Goal: Contribute content: Add original content to the website for others to see

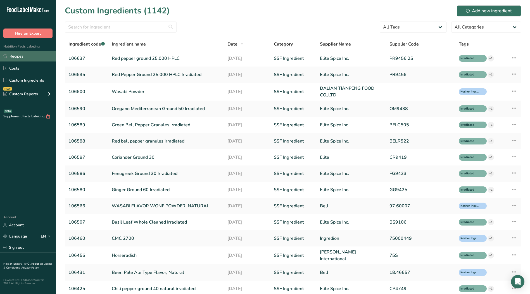
click at [23, 57] on link "Recipes" at bounding box center [28, 56] width 56 height 11
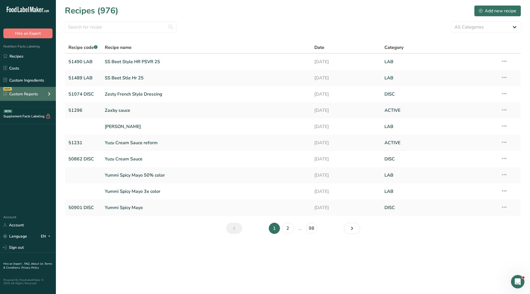
click at [49, 94] on icon at bounding box center [49, 94] width 7 height 10
click at [115, 110] on link "Zaxby sauce" at bounding box center [206, 111] width 203 height 12
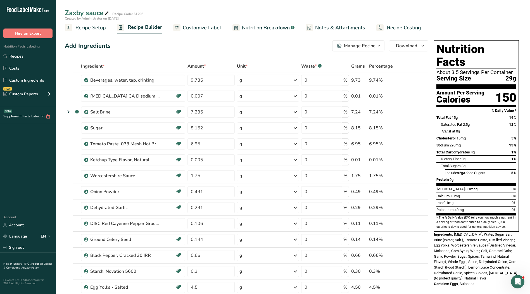
click at [209, 30] on span "Customize Label" at bounding box center [202, 28] width 39 height 8
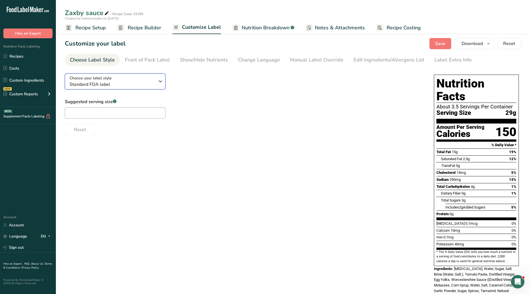
click at [160, 82] on icon "button" at bounding box center [160, 81] width 7 height 10
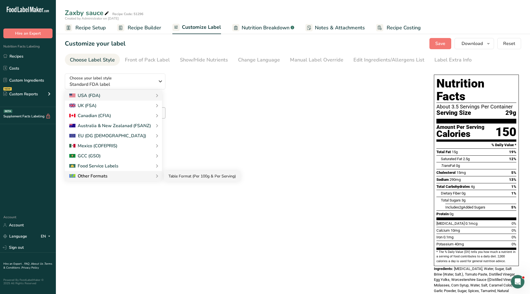
click at [176, 178] on link "Table Format (Per 100g & Per Serving)" at bounding box center [202, 176] width 76 height 10
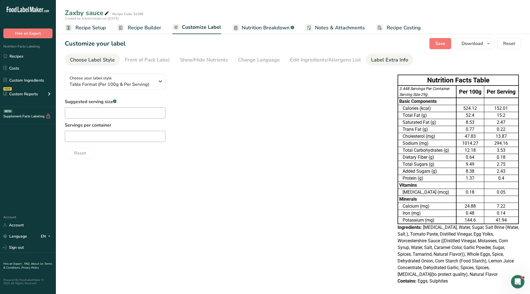
click at [372, 60] on div "Label Extra Info" at bounding box center [389, 60] width 37 height 8
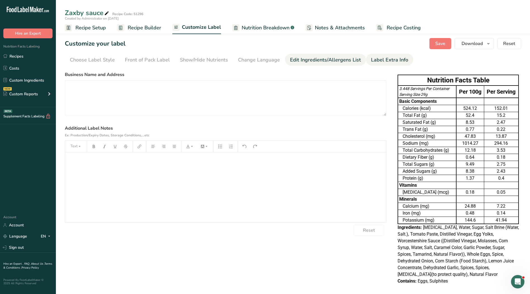
click at [345, 61] on div "Edit Ingredients/Allergens List" at bounding box center [325, 60] width 71 height 8
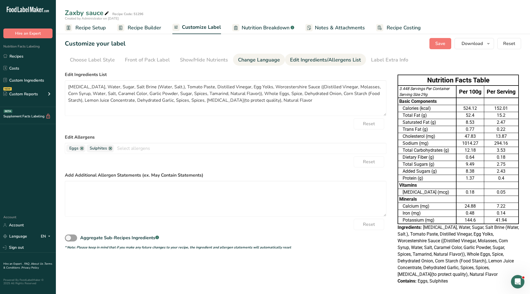
click at [263, 61] on div "Change Language" at bounding box center [259, 60] width 42 height 8
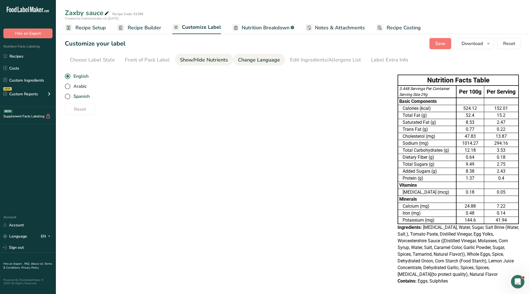
click at [205, 60] on div "Show/Hide Nutrients" at bounding box center [204, 60] width 48 height 8
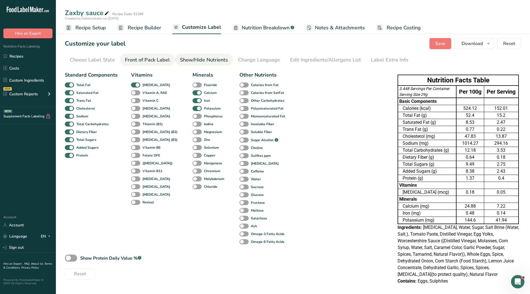
click at [169, 60] on li "Front of Pack Label" at bounding box center [147, 60] width 55 height 12
drag, startPoint x: 293, startPoint y: 61, endPoint x: 277, endPoint y: 62, distance: 16.3
click at [292, 61] on div "Edit Ingredients/Allergens List" at bounding box center [325, 60] width 71 height 8
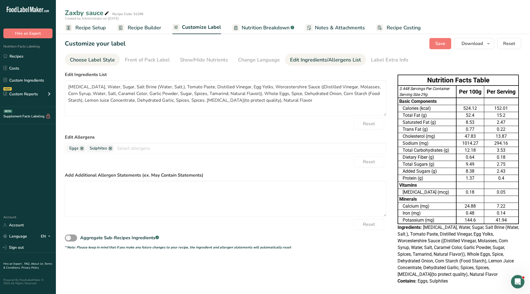
click at [79, 61] on div "Choose Label Style" at bounding box center [92, 60] width 45 height 8
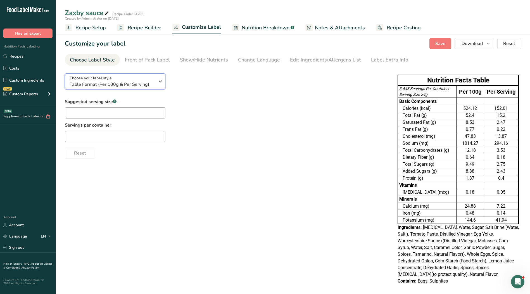
click at [160, 85] on icon "button" at bounding box center [160, 81] width 7 height 10
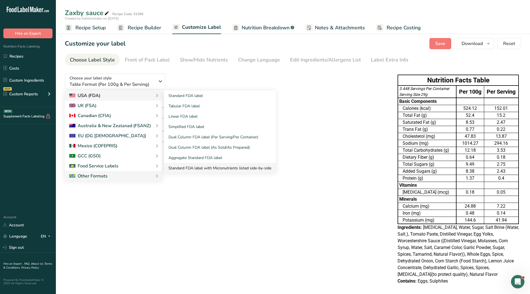
click at [201, 167] on link "Standard FDA label with Micronutrients listed side-by-side" at bounding box center [220, 168] width 112 height 10
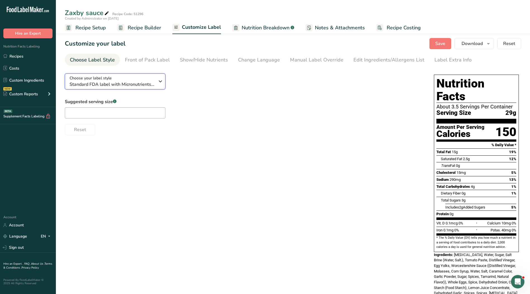
click at [155, 82] on span "Standard FDA label with Micronutrients listed side-by-side" at bounding box center [112, 84] width 85 height 7
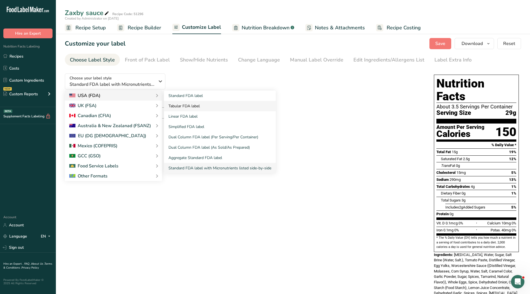
click at [184, 106] on link "Tabular FDA label" at bounding box center [220, 106] width 112 height 10
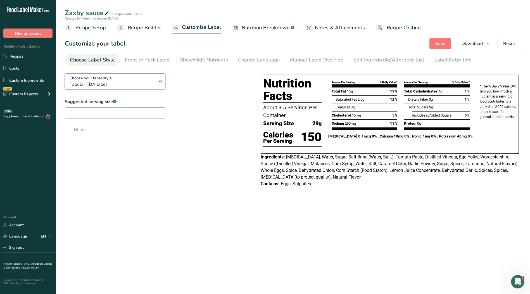
click at [159, 84] on icon "button" at bounding box center [160, 81] width 7 height 10
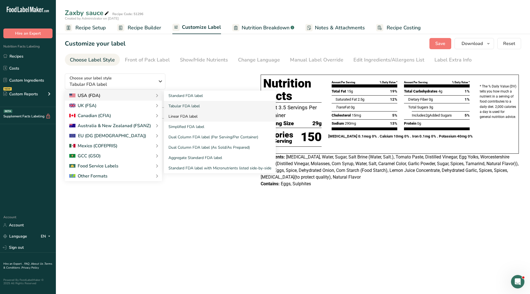
click at [186, 117] on link "Linear FDA label" at bounding box center [220, 116] width 112 height 10
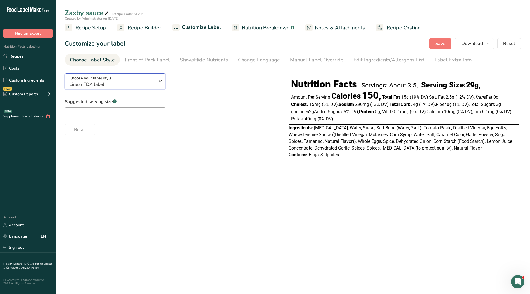
click at [157, 79] on icon "button" at bounding box center [160, 81] width 7 height 10
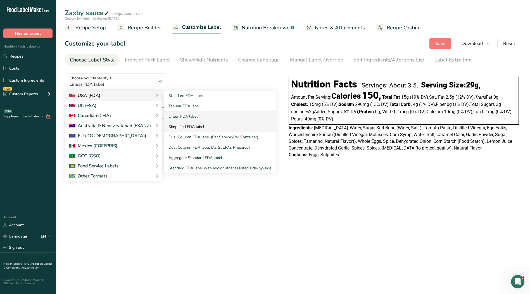
click at [190, 127] on link "Simplified FDA label" at bounding box center [220, 127] width 112 height 10
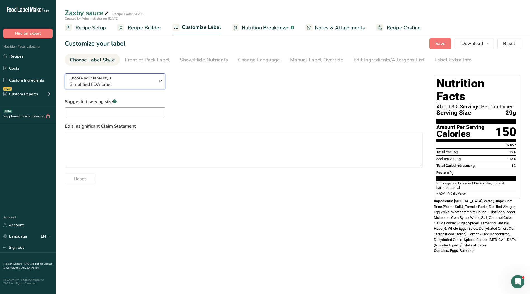
click at [158, 81] on icon "button" at bounding box center [160, 81] width 7 height 10
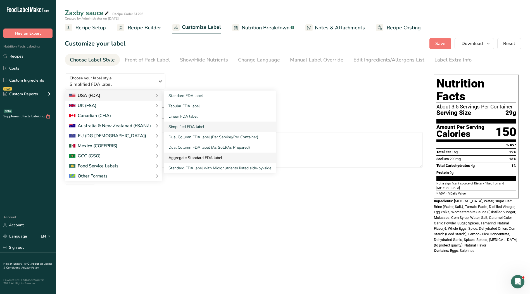
click at [185, 157] on link "Aggregate Standard FDA label" at bounding box center [220, 158] width 112 height 10
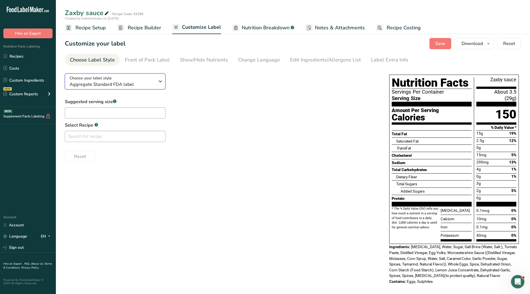
click at [159, 81] on icon "button" at bounding box center [160, 81] width 7 height 10
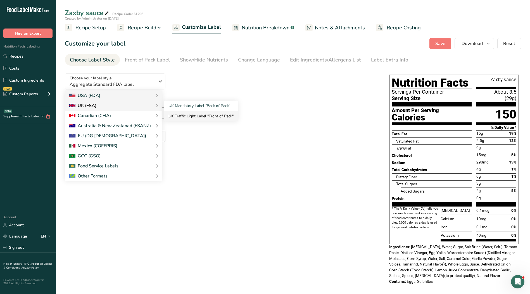
click at [170, 114] on link "UK Traffic Light Label "Front of Pack"" at bounding box center [201, 116] width 74 height 10
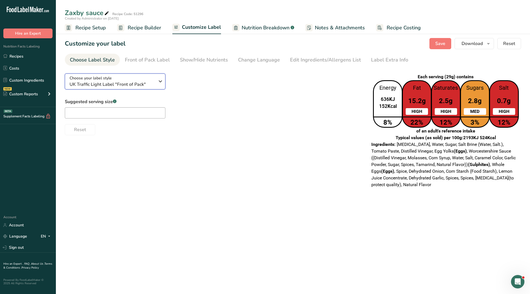
click at [157, 82] on icon "button" at bounding box center [160, 81] width 7 height 10
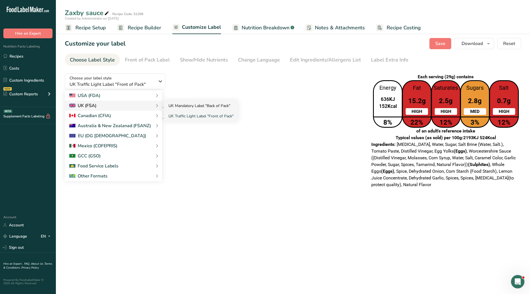
click at [176, 108] on link "UK Mandatory Label "Back of Pack"" at bounding box center [201, 106] width 74 height 10
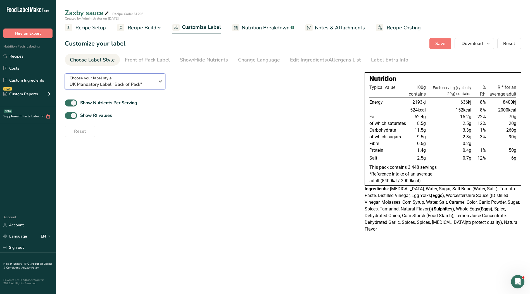
click at [161, 81] on icon "button" at bounding box center [160, 81] width 7 height 10
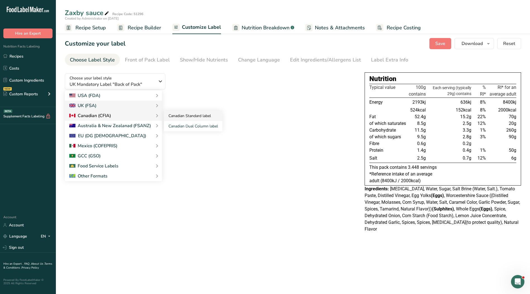
click at [178, 117] on link "Canadian Standard label" at bounding box center [193, 116] width 58 height 10
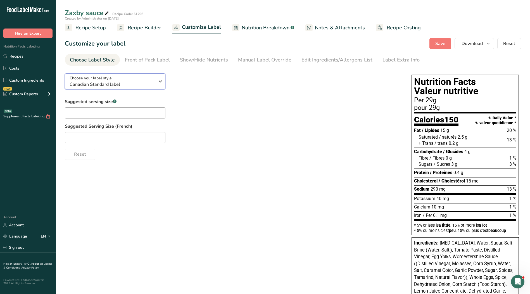
click at [161, 80] on icon "button" at bounding box center [160, 81] width 7 height 10
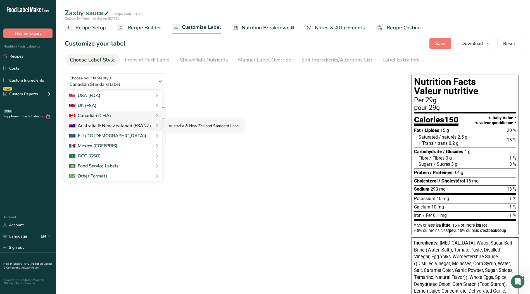
click at [174, 127] on link "Australia & New Zealand Standard Label" at bounding box center [204, 126] width 80 height 10
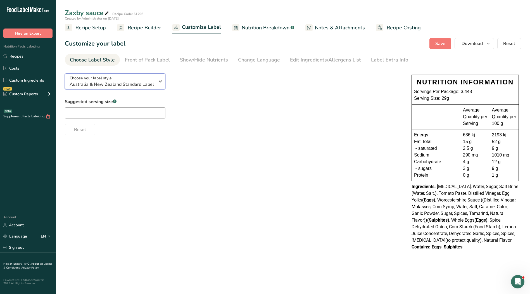
click at [161, 82] on icon "button" at bounding box center [160, 81] width 7 height 10
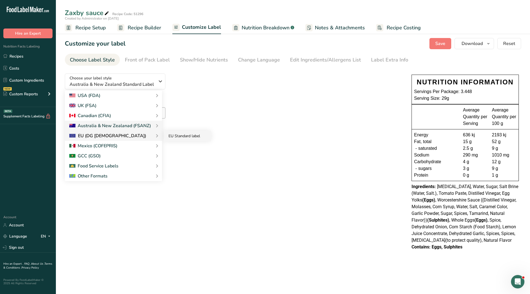
click at [172, 136] on link "EU Standard label" at bounding box center [187, 136] width 47 height 10
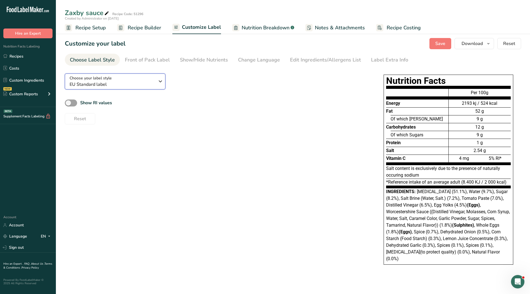
click at [158, 82] on icon "button" at bounding box center [160, 81] width 7 height 10
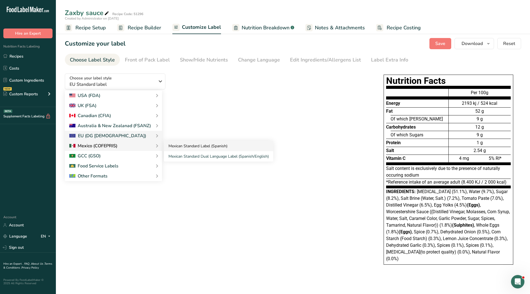
click at [182, 148] on link "Mexican Standard Label (Spanish)" at bounding box center [218, 146] width 109 height 10
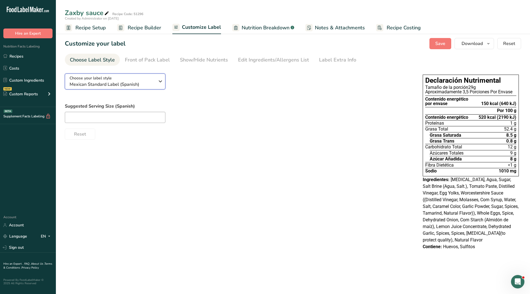
click at [157, 81] on div "Choose your label style Mexican Standard Label (Spanish)" at bounding box center [114, 81] width 89 height 13
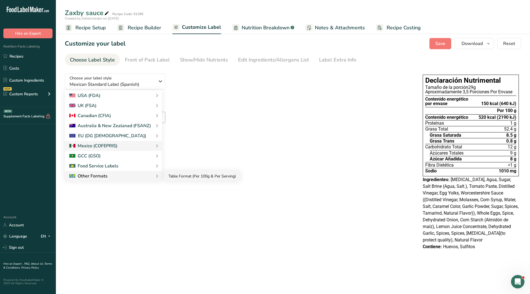
click at [171, 176] on link "Table Format (Per 100g & Per Serving)" at bounding box center [202, 176] width 76 height 10
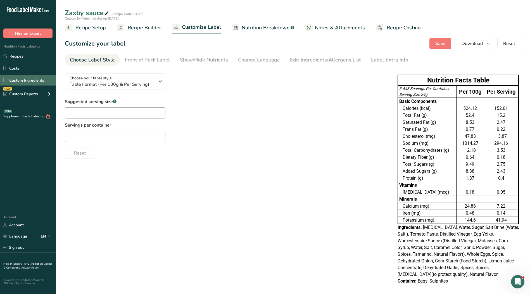
click at [33, 78] on link "Custom Ingredients" at bounding box center [28, 80] width 56 height 11
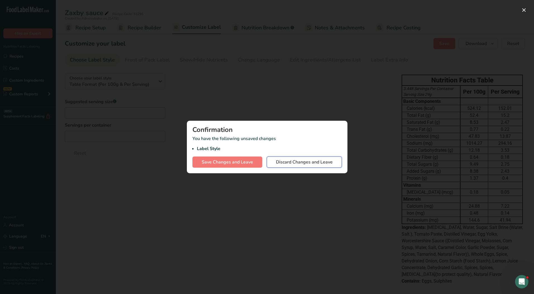
click at [293, 163] on span "Discard Changes and Leave" at bounding box center [304, 162] width 57 height 7
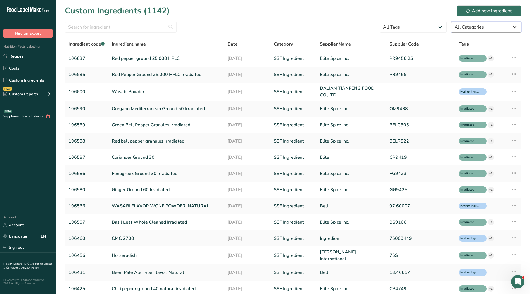
click at [484, 27] on select "All Categories [DEMOGRAPHIC_DATA]/[US_STATE][DEMOGRAPHIC_DATA] Foods Baby Foods…" at bounding box center [486, 27] width 70 height 11
click at [451, 22] on select "All Categories [DEMOGRAPHIC_DATA]/[US_STATE][DEMOGRAPHIC_DATA] Foods Baby Foods…" at bounding box center [486, 27] width 70 height 11
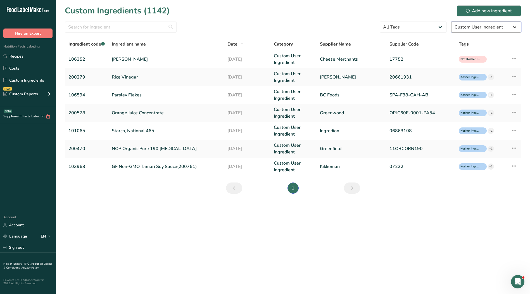
click at [488, 27] on select "All Categories [DEMOGRAPHIC_DATA]/[US_STATE][DEMOGRAPHIC_DATA] Foods Baby Foods…" at bounding box center [486, 27] width 70 height 11
click at [451, 22] on select "All Categories [DEMOGRAPHIC_DATA]/[US_STATE][DEMOGRAPHIC_DATA] Foods Baby Foods…" at bounding box center [486, 27] width 70 height 11
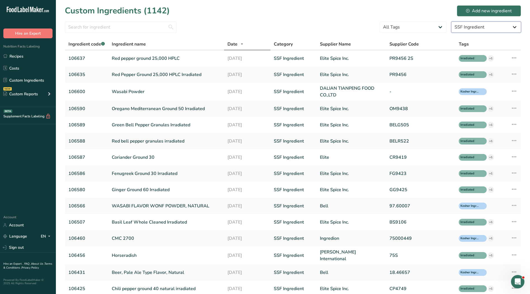
click at [484, 23] on select "All Categories [DEMOGRAPHIC_DATA]/[US_STATE][DEMOGRAPHIC_DATA] Foods Baby Foods…" at bounding box center [486, 27] width 70 height 11
select select "0"
click at [451, 22] on select "All Categories [DEMOGRAPHIC_DATA]/[US_STATE][DEMOGRAPHIC_DATA] Foods Baby Foods…" at bounding box center [486, 27] width 70 height 11
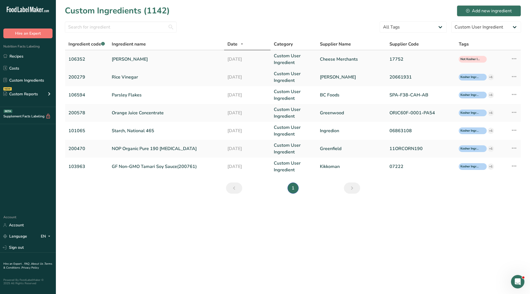
click at [287, 59] on link "Custom User Ingredient" at bounding box center [294, 59] width 40 height 13
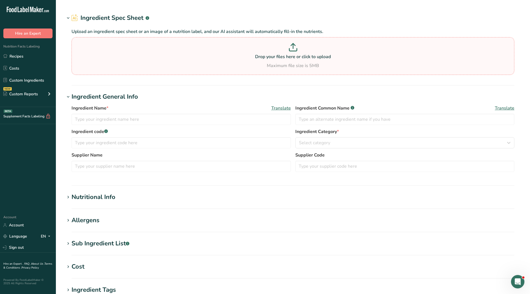
type input "[PERSON_NAME]"
type input "106352"
type input "Cheese Merchants"
type input "17752"
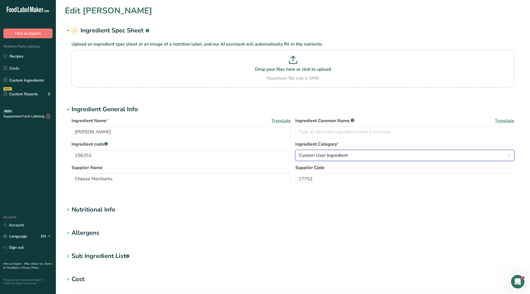
click at [319, 157] on span "Custom User Ingredient" at bounding box center [323, 155] width 49 height 7
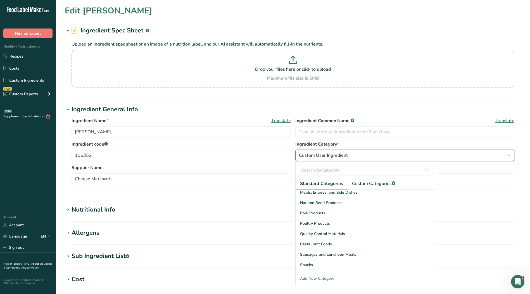
scroll to position [132, 0]
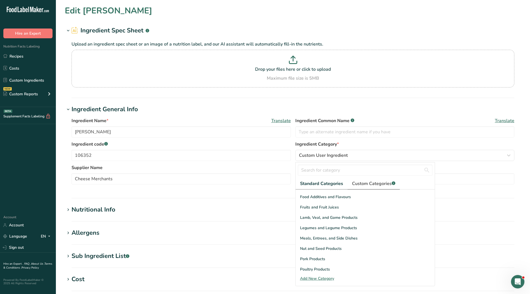
click at [365, 186] on span "Custom Categories .a-a{fill:#347362;}.b-a{fill:#fff;}" at bounding box center [373, 183] width 43 height 7
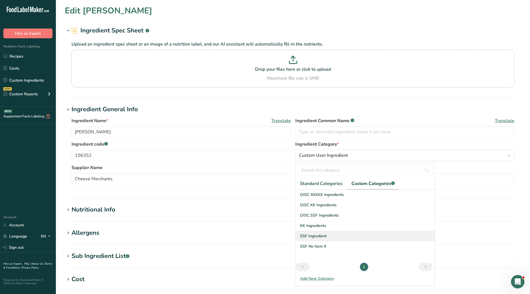
click at [328, 236] on div "SSF Ingredient" at bounding box center [365, 236] width 139 height 10
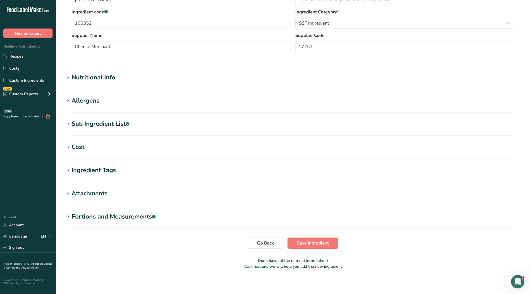
scroll to position [134, 0]
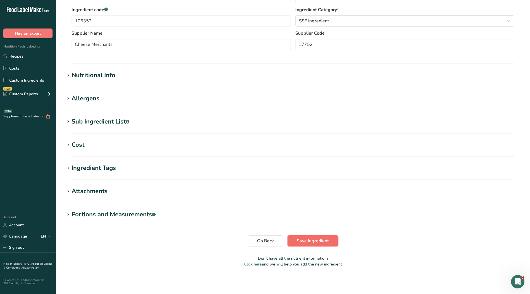
click at [316, 239] on span "Save ingredient" at bounding box center [313, 241] width 32 height 7
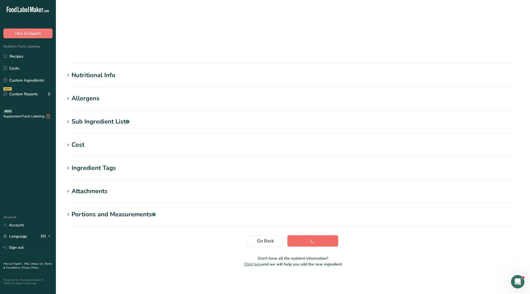
scroll to position [2, 0]
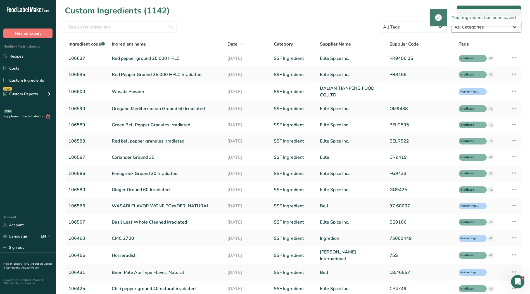
click at [461, 29] on select "All Categories [DEMOGRAPHIC_DATA]/[US_STATE][DEMOGRAPHIC_DATA] Foods Baby Foods…" at bounding box center [486, 27] width 70 height 11
select select "0"
click at [451, 22] on select "All Categories [DEMOGRAPHIC_DATA]/[US_STATE][DEMOGRAPHIC_DATA] Foods Baby Foods…" at bounding box center [486, 27] width 70 height 11
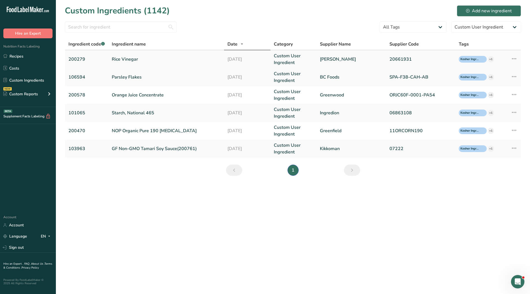
click at [285, 62] on link "Custom User Ingredient" at bounding box center [294, 59] width 40 height 13
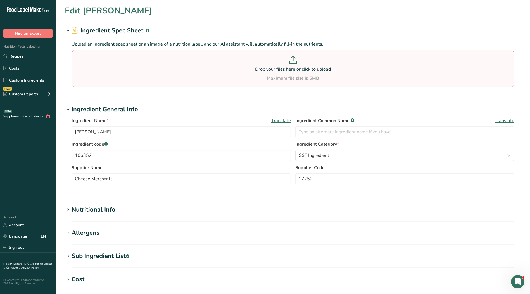
type input "Rice Vinegar"
type input "200279"
type input "[PERSON_NAME]"
type input "20661931"
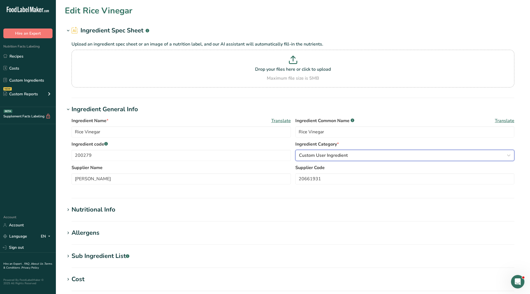
click at [332, 154] on span "Custom User Ingredient" at bounding box center [323, 155] width 49 height 7
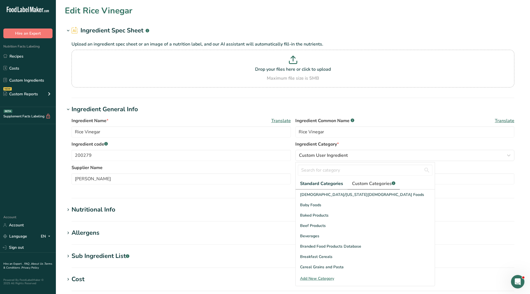
drag, startPoint x: 355, startPoint y: 187, endPoint x: 357, endPoint y: 184, distance: 4.3
click at [355, 187] on link "Custom Categories .a-a{fill:#347362;}.b-a{fill:#fff;}" at bounding box center [374, 183] width 52 height 11
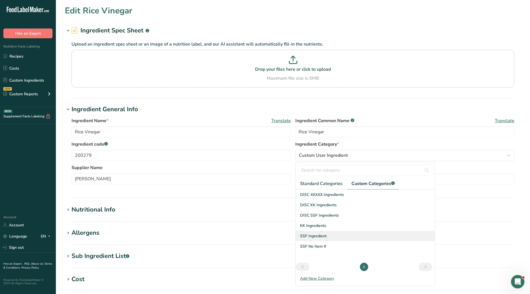
click at [327, 233] on div "SSF Ingredient" at bounding box center [365, 236] width 139 height 10
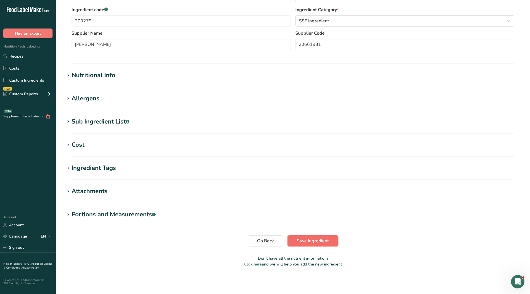
click at [310, 242] on span "Save ingredient" at bounding box center [313, 241] width 32 height 7
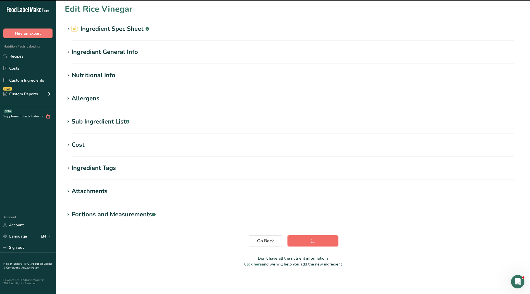
scroll to position [2, 0]
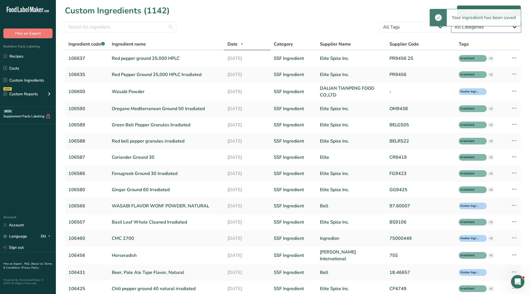
click at [466, 29] on select "All Categories [DEMOGRAPHIC_DATA]/[US_STATE][DEMOGRAPHIC_DATA] Foods Baby Foods…" at bounding box center [486, 27] width 70 height 11
select select "0"
click at [451, 22] on select "All Categories [DEMOGRAPHIC_DATA]/[US_STATE][DEMOGRAPHIC_DATA] Foods Baby Foods…" at bounding box center [486, 27] width 70 height 11
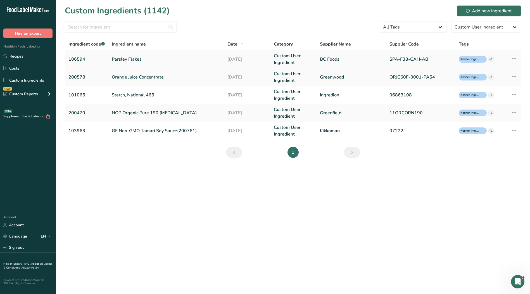
click at [290, 57] on link "Custom User Ingredient" at bounding box center [294, 59] width 40 height 13
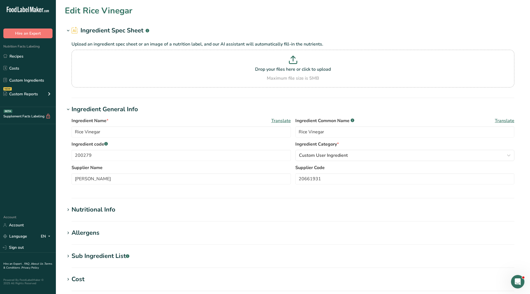
type input "Parsley Flakes"
type input "Spice"
type input "106594"
type input "BC Foods"
type input "SPA-F38-CAH-AB"
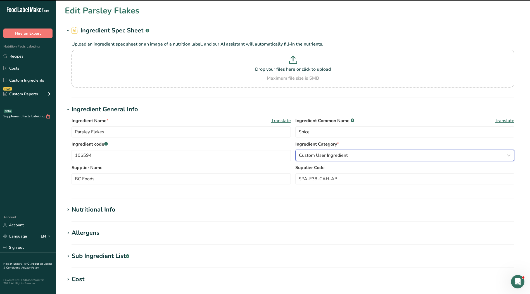
click at [322, 153] on span "Custom User Ingredient" at bounding box center [323, 155] width 49 height 7
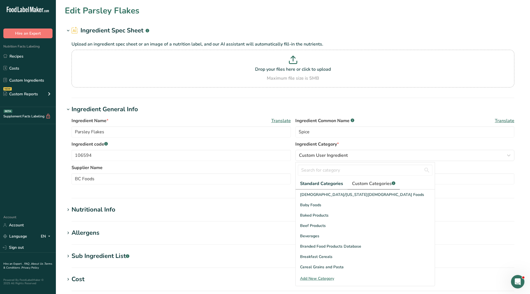
click at [369, 184] on span "Custom Categories .a-a{fill:#347362;}.b-a{fill:#fff;}" at bounding box center [373, 183] width 43 height 7
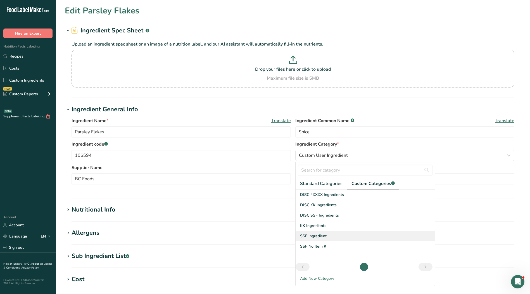
click at [313, 238] on span "SSF Ingredient" at bounding box center [313, 236] width 27 height 6
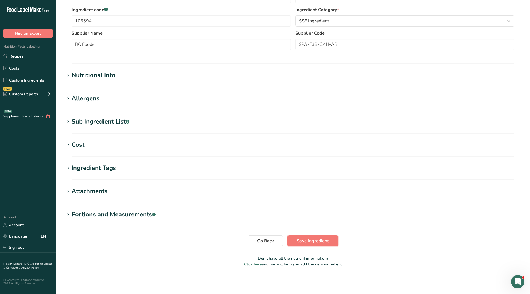
click at [304, 242] on span "Save ingredient" at bounding box center [313, 241] width 32 height 7
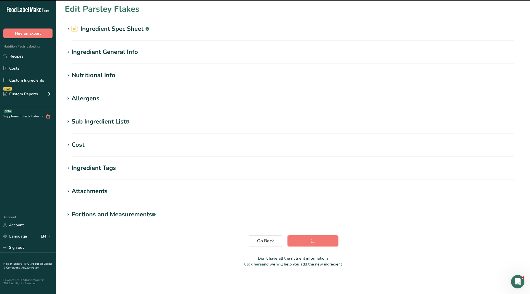
scroll to position [2, 0]
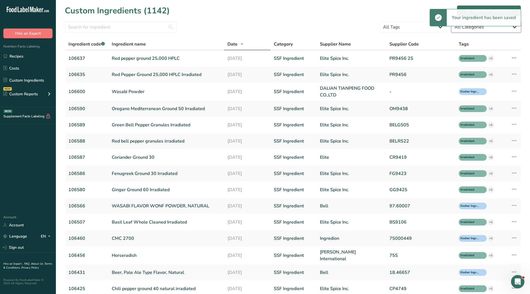
click at [469, 27] on select "All Categories [DEMOGRAPHIC_DATA]/[US_STATE][DEMOGRAPHIC_DATA] Foods Baby Foods…" at bounding box center [486, 27] width 70 height 11
select select "0"
click at [451, 22] on select "All Categories [DEMOGRAPHIC_DATA]/[US_STATE][DEMOGRAPHIC_DATA] Foods Baby Foods…" at bounding box center [486, 27] width 70 height 11
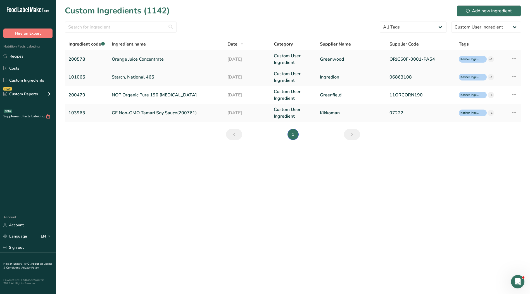
click at [285, 61] on link "Custom User Ingredient" at bounding box center [294, 59] width 40 height 13
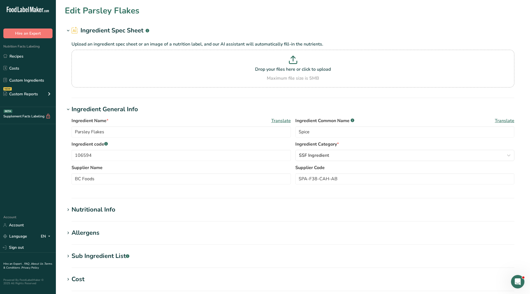
type input "Orange Juice Concentrate"
type input "200578"
type input "Greenwood"
type input "ORJC60F-0001-PA54"
click at [328, 154] on span "Custom User Ingredient" at bounding box center [323, 155] width 49 height 7
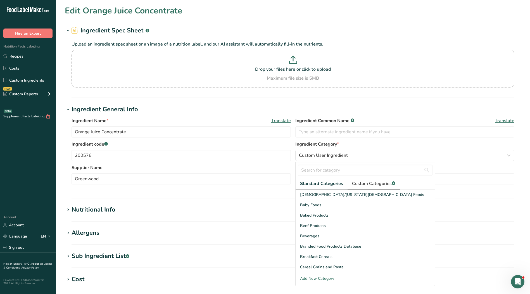
click at [359, 185] on span "Custom Categories .a-a{fill:#347362;}.b-a{fill:#fff;}" at bounding box center [373, 183] width 43 height 7
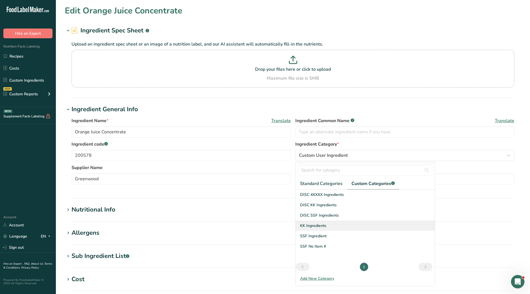
click at [318, 227] on span "KK Ingredients" at bounding box center [313, 226] width 26 height 6
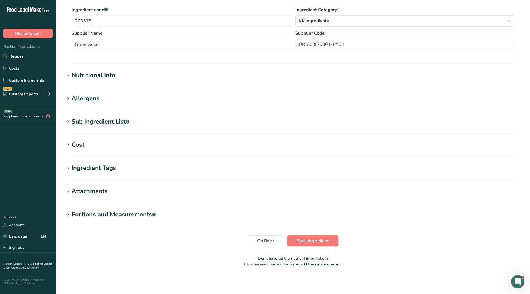
drag, startPoint x: 312, startPoint y: 244, endPoint x: 316, endPoint y: 244, distance: 3.6
click at [313, 244] on span "Save ingredient" at bounding box center [313, 241] width 32 height 7
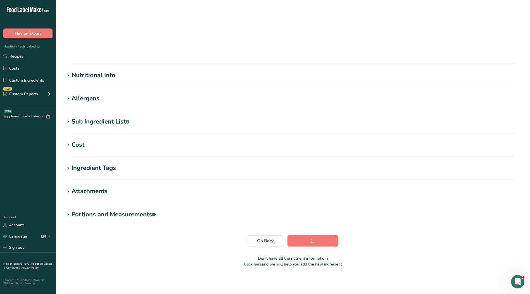
scroll to position [2, 0]
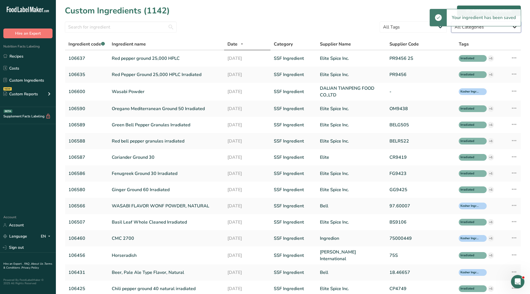
click at [472, 29] on select "All Categories [DEMOGRAPHIC_DATA]/[US_STATE][DEMOGRAPHIC_DATA] Foods Baby Foods…" at bounding box center [486, 27] width 70 height 11
select select "0"
click at [451, 22] on select "All Categories [DEMOGRAPHIC_DATA]/[US_STATE][DEMOGRAPHIC_DATA] Foods Baby Foods…" at bounding box center [486, 27] width 70 height 11
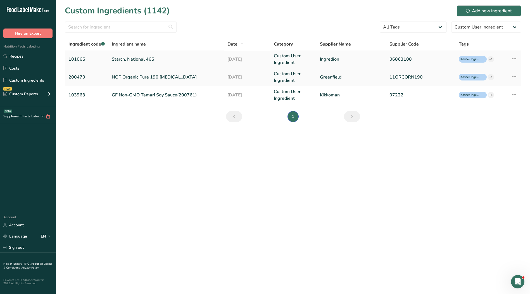
click at [293, 58] on link "Custom User Ingredient" at bounding box center [294, 59] width 40 height 13
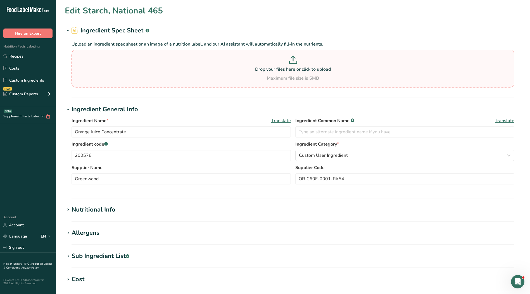
type input "Starch, National 465"
type input "Modified Food Starch"
type input "101065"
type input "Ingredion"
type input "06863108"
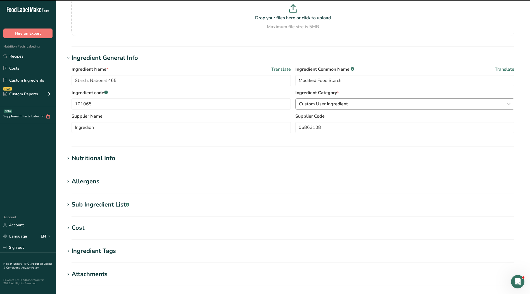
scroll to position [56, 0]
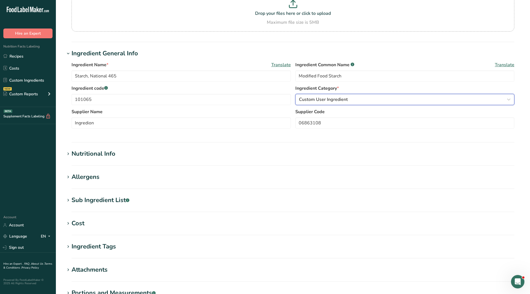
click at [320, 99] on span "Custom User Ingredient" at bounding box center [323, 99] width 49 height 7
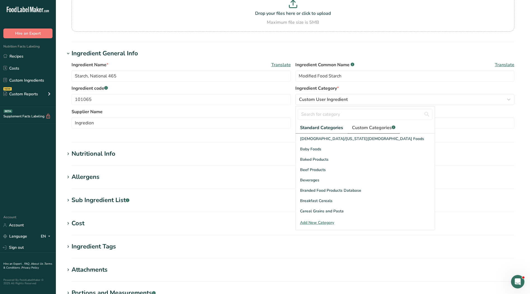
click at [357, 131] on link "Custom Categories .a-a{fill:#347362;}.b-a{fill:#fff;}" at bounding box center [374, 127] width 52 height 11
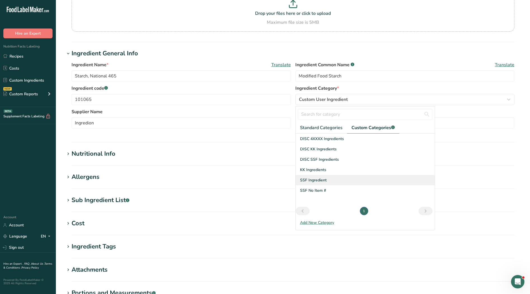
click at [316, 182] on span "SSF Ingredient" at bounding box center [313, 180] width 27 height 6
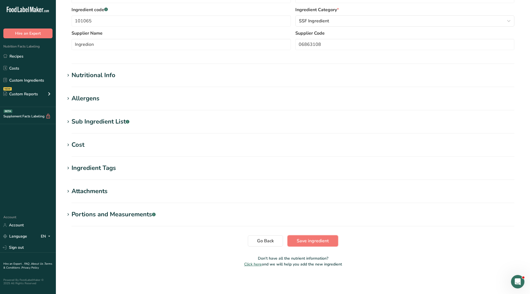
drag, startPoint x: 302, startPoint y: 240, endPoint x: 311, endPoint y: 241, distance: 8.7
click at [303, 241] on span "Save ingredient" at bounding box center [313, 241] width 32 height 7
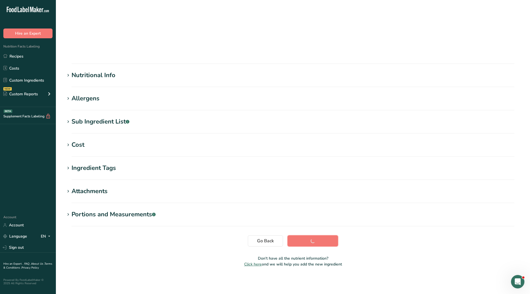
scroll to position [2, 0]
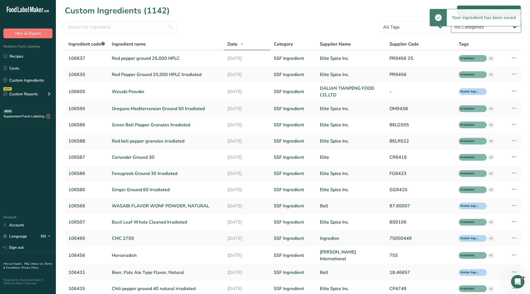
click at [464, 30] on select "All Categories [DEMOGRAPHIC_DATA]/[US_STATE][DEMOGRAPHIC_DATA] Foods Baby Foods…" at bounding box center [486, 27] width 70 height 11
select select "0"
click at [451, 22] on select "All Categories [DEMOGRAPHIC_DATA]/[US_STATE][DEMOGRAPHIC_DATA] Foods Baby Foods…" at bounding box center [486, 27] width 70 height 11
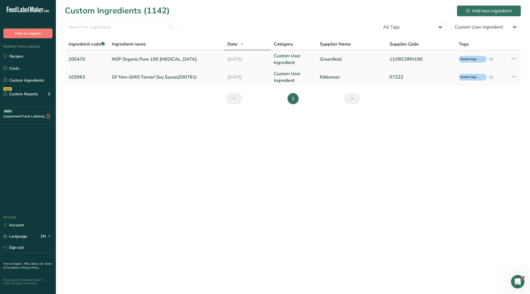
click at [288, 58] on link "Custom User Ingredient" at bounding box center [294, 59] width 40 height 13
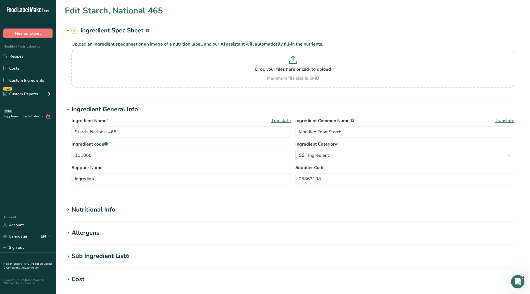
type input "NOP Organic Pure 190 [MEDICAL_DATA]"
type input "200470"
type input "Greenfield"
type input "11ORCORN190"
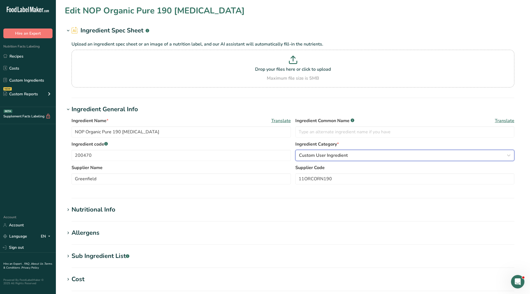
click at [344, 156] on span "Custom User Ingredient" at bounding box center [323, 155] width 49 height 7
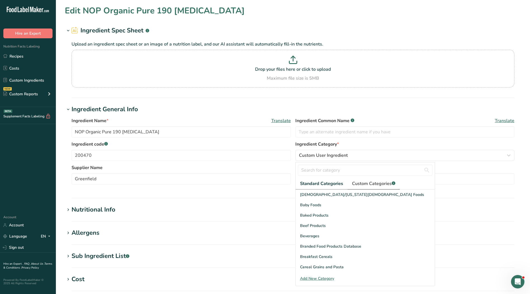
click at [363, 181] on span "Custom Categories .a-a{fill:#347362;}.b-a{fill:#fff;}" at bounding box center [373, 183] width 43 height 7
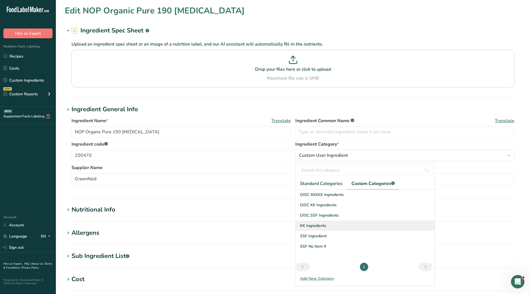
click at [318, 228] on span "KK Ingredients" at bounding box center [313, 226] width 26 height 6
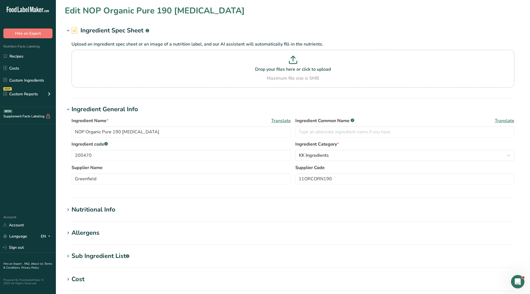
scroll to position [134, 0]
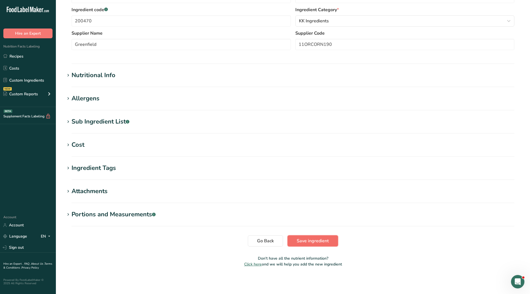
click at [302, 243] on span "Save ingredient" at bounding box center [313, 241] width 32 height 7
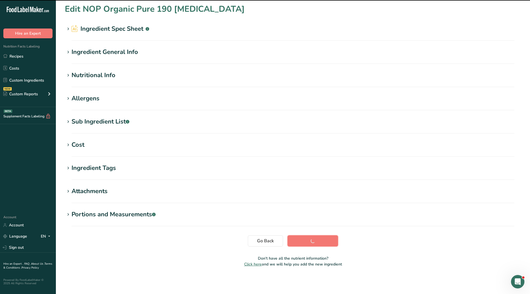
scroll to position [2, 0]
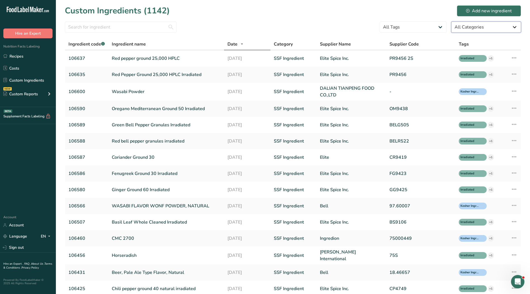
click at [473, 30] on select "All Categories [DEMOGRAPHIC_DATA]/[US_STATE][DEMOGRAPHIC_DATA] Foods Baby Foods…" at bounding box center [486, 27] width 70 height 11
select select "0"
click at [451, 22] on select "All Categories [DEMOGRAPHIC_DATA]/[US_STATE][DEMOGRAPHIC_DATA] Foods Baby Foods…" at bounding box center [486, 27] width 70 height 11
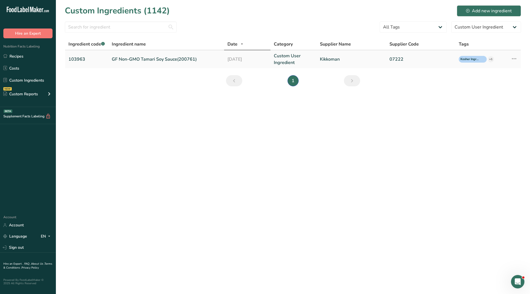
click at [289, 64] on link "Custom User Ingredient" at bounding box center [294, 59] width 40 height 13
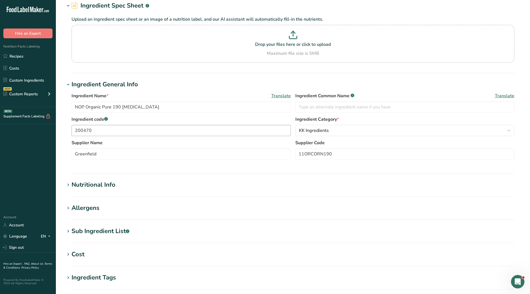
scroll to position [28, 0]
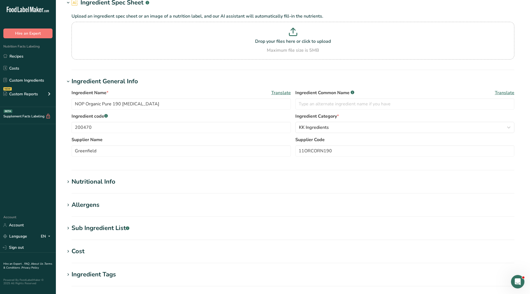
type input "GF Non-GMO Tamari Soy Sauce(200761)"
type input "Water, Soybeans, Salt, Sugar"
type input "103963"
type input "Kikkoman"
type input "07222"
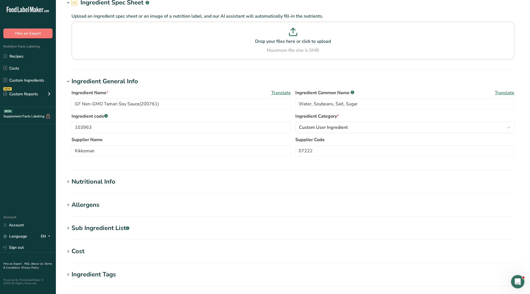
click at [244, 83] on h1 "Ingredient General Info" at bounding box center [293, 81] width 456 height 9
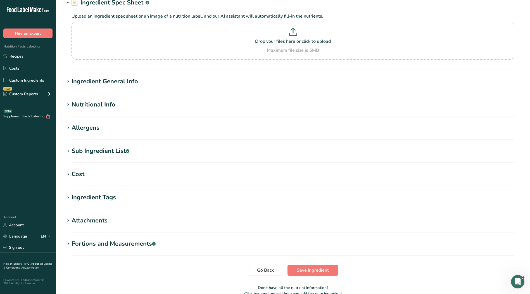
click at [115, 78] on div "Ingredient General Info" at bounding box center [105, 81] width 67 height 9
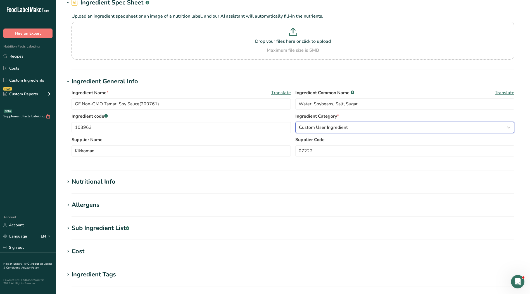
click at [352, 129] on div "Custom User Ingredient" at bounding box center [403, 127] width 209 height 7
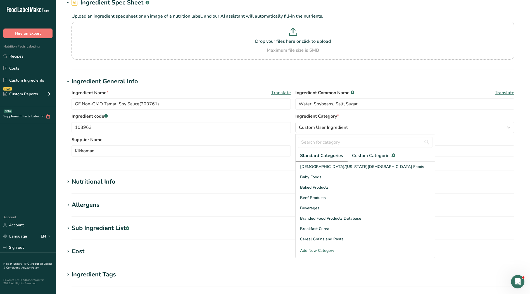
click at [346, 155] on link "Standard Categories" at bounding box center [322, 155] width 52 height 11
click at [360, 155] on span "Custom Categories .a-a{fill:#347362;}.b-a{fill:#fff;}" at bounding box center [373, 155] width 43 height 7
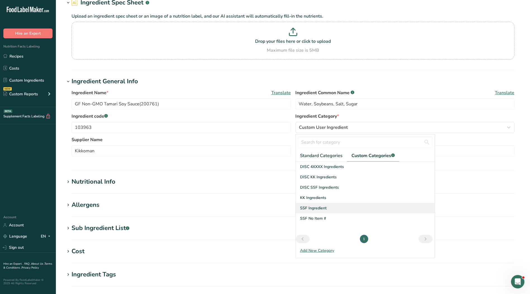
click at [321, 207] on span "SSF Ingredient" at bounding box center [313, 208] width 27 height 6
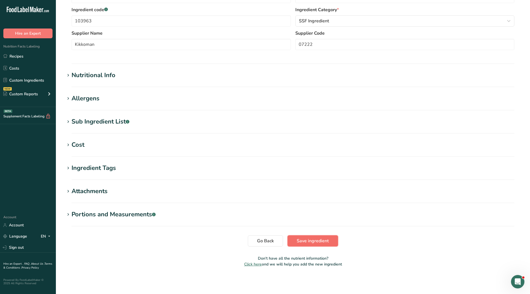
click at [321, 241] on span "Save ingredient" at bounding box center [313, 241] width 32 height 7
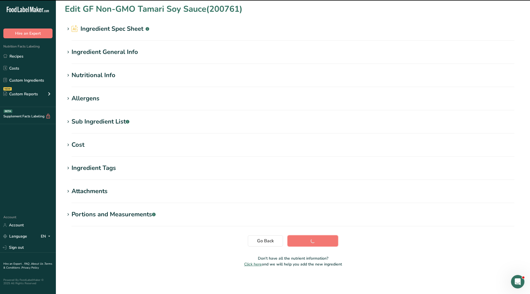
scroll to position [2, 0]
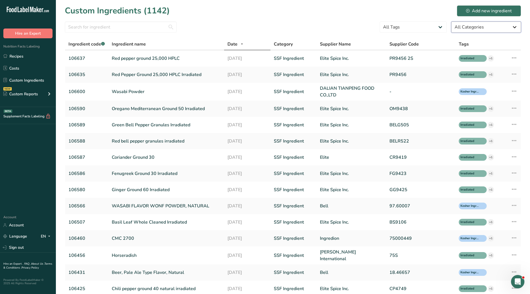
click at [502, 23] on select "All Categories [DEMOGRAPHIC_DATA]/[US_STATE][DEMOGRAPHIC_DATA] Foods Baby Foods…" at bounding box center [486, 27] width 70 height 11
